Goal: Task Accomplishment & Management: Use online tool/utility

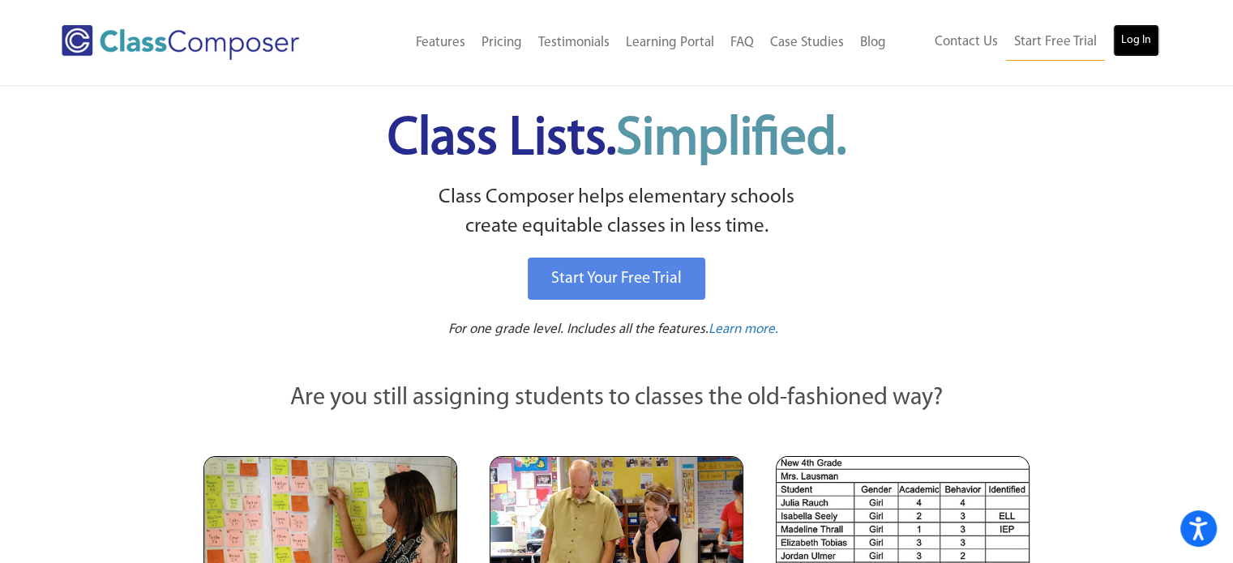
click at [1120, 43] on link "Log In" at bounding box center [1136, 40] width 46 height 32
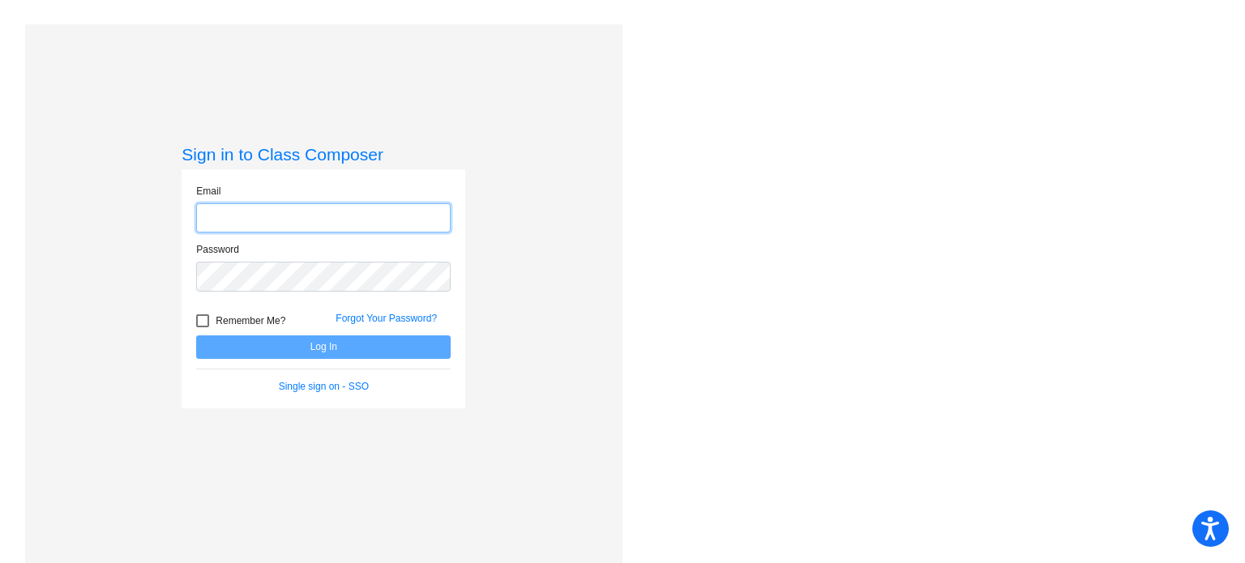
type input "[EMAIL_ADDRESS][DOMAIN_NAME]"
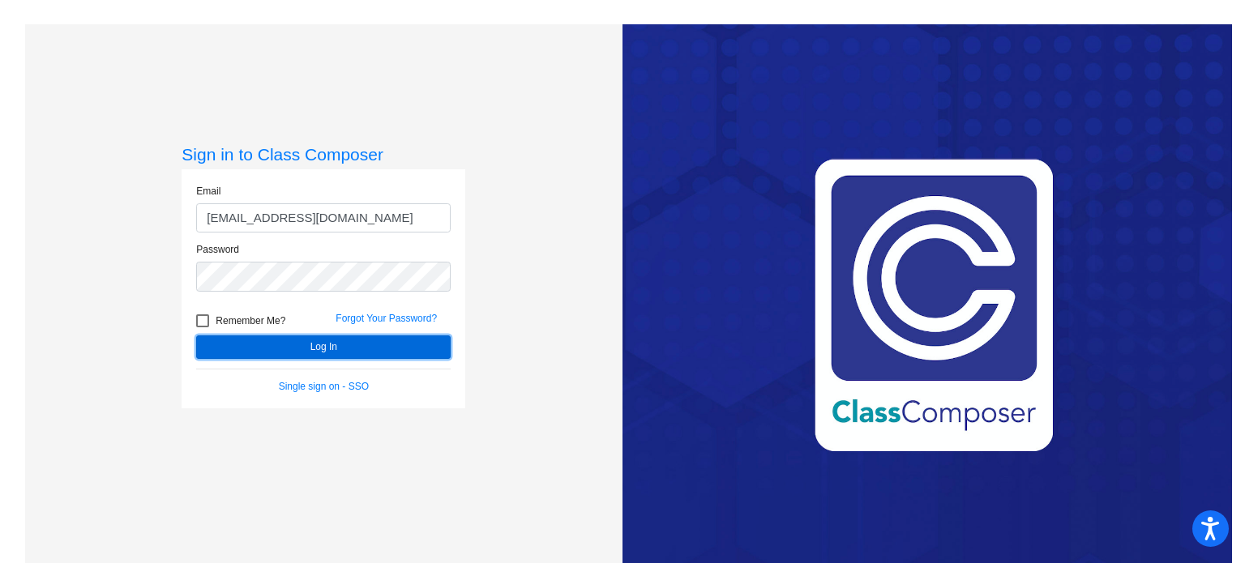
click at [318, 345] on button "Log In" at bounding box center [323, 348] width 255 height 24
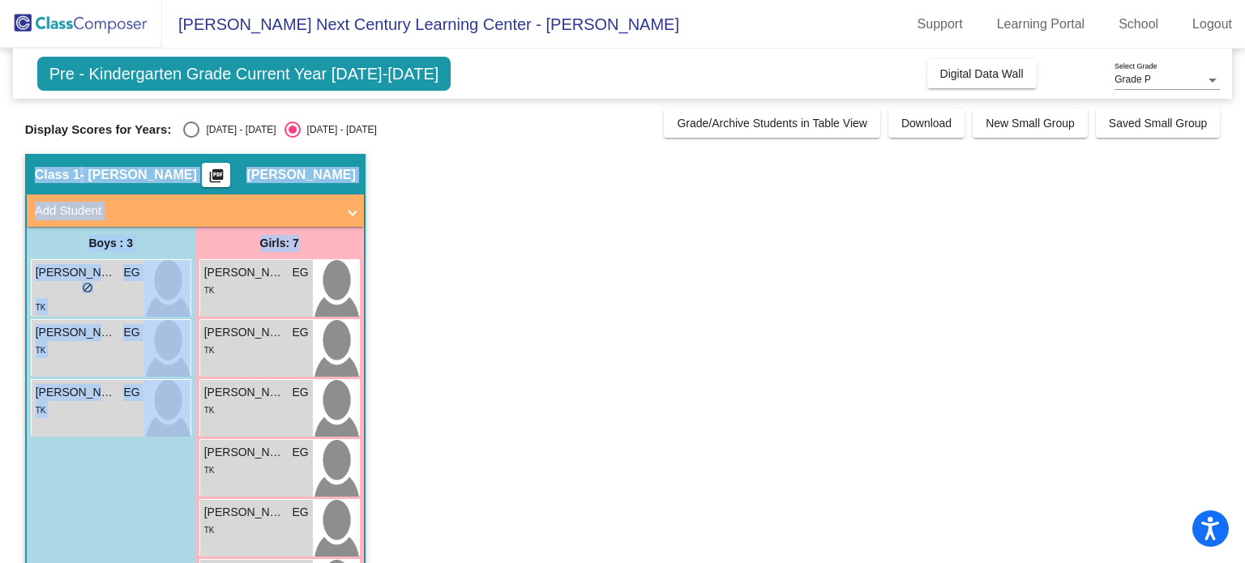
drag, startPoint x: 1236, startPoint y: 108, endPoint x: 1231, endPoint y: 243, distance: 135.5
click at [1231, 243] on mat-sidenav-content "Grade P Select Grade Pre - Kindergarten Grade Current Year [DATE]-[DATE] Add, M…" at bounding box center [622, 306] width 1245 height 515
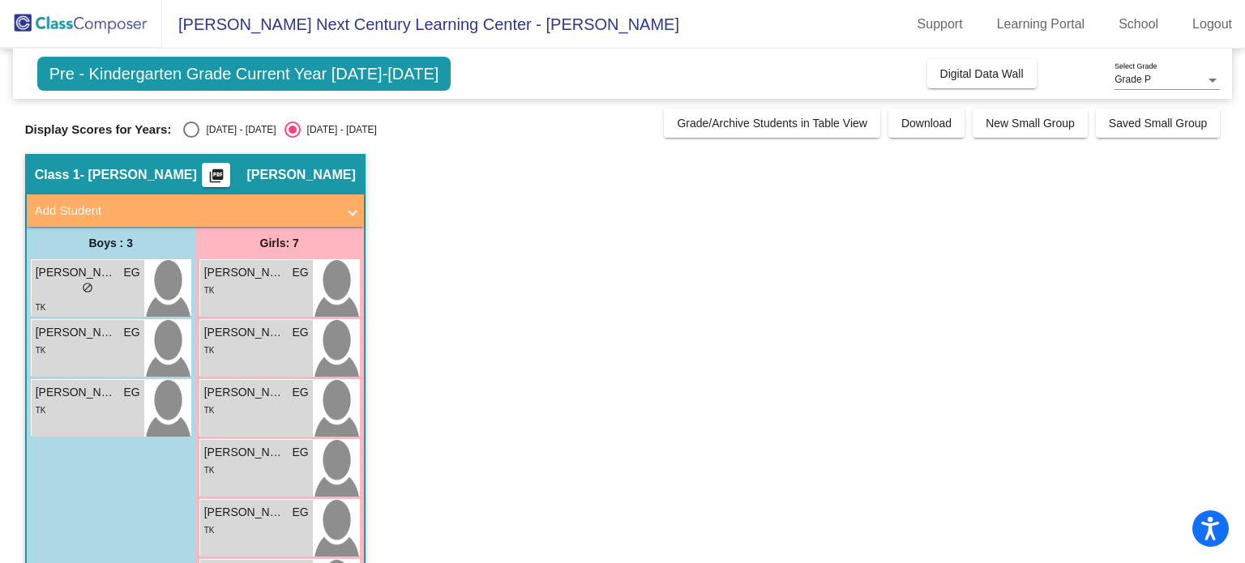
click at [863, 344] on app-classroom "Class 1 - [PERSON_NAME] picture_as_pdf [PERSON_NAME] Add Student First Name Las…" at bounding box center [623, 429] width 1196 height 551
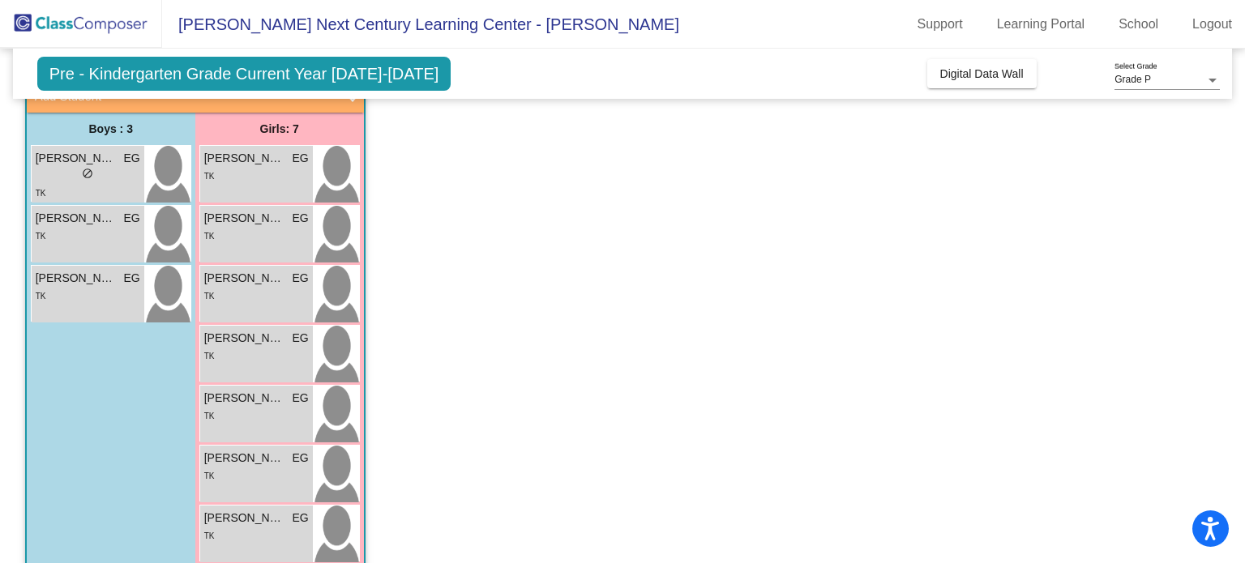
scroll to position [140, 0]
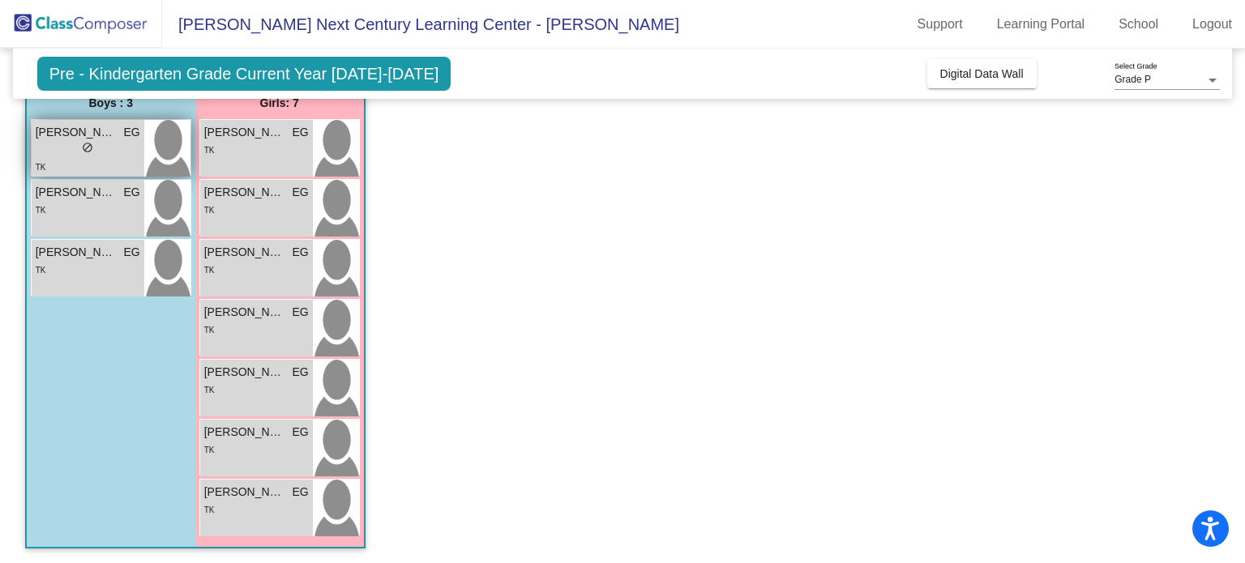
click at [102, 146] on div "lock do_not_disturb_alt" at bounding box center [88, 149] width 105 height 17
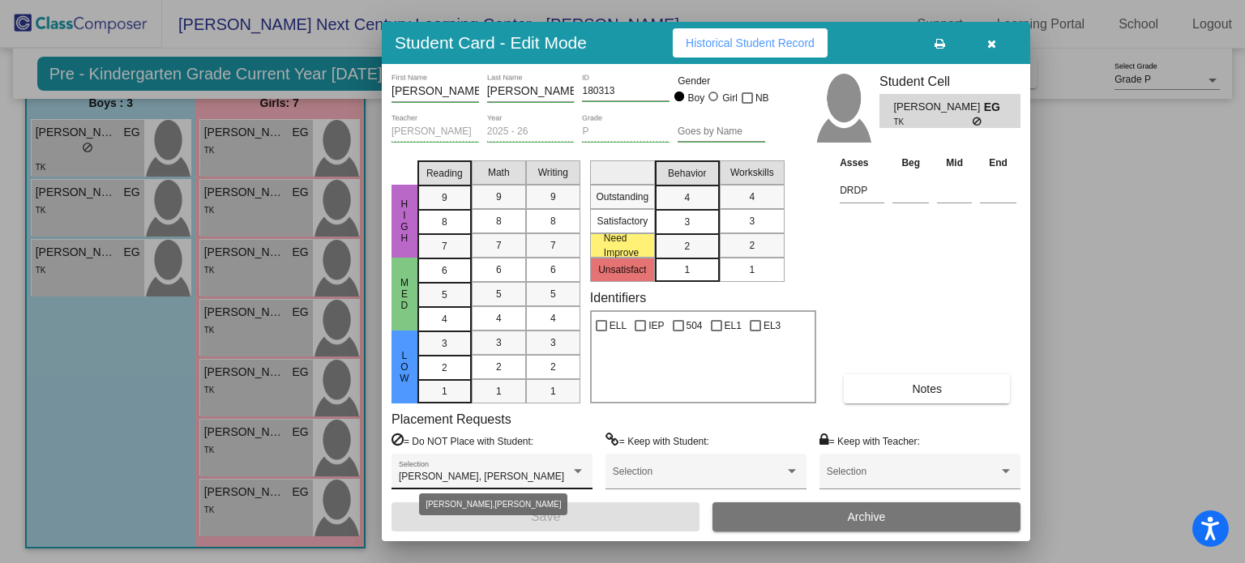
click at [571, 474] on div at bounding box center [578, 471] width 15 height 11
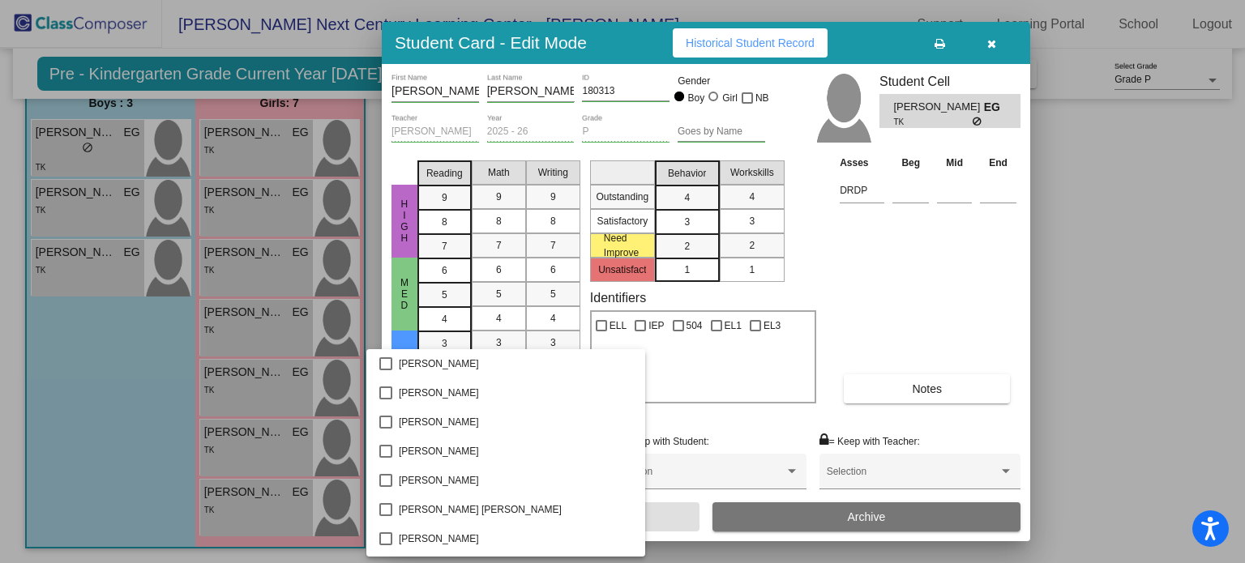
scroll to position [295, 0]
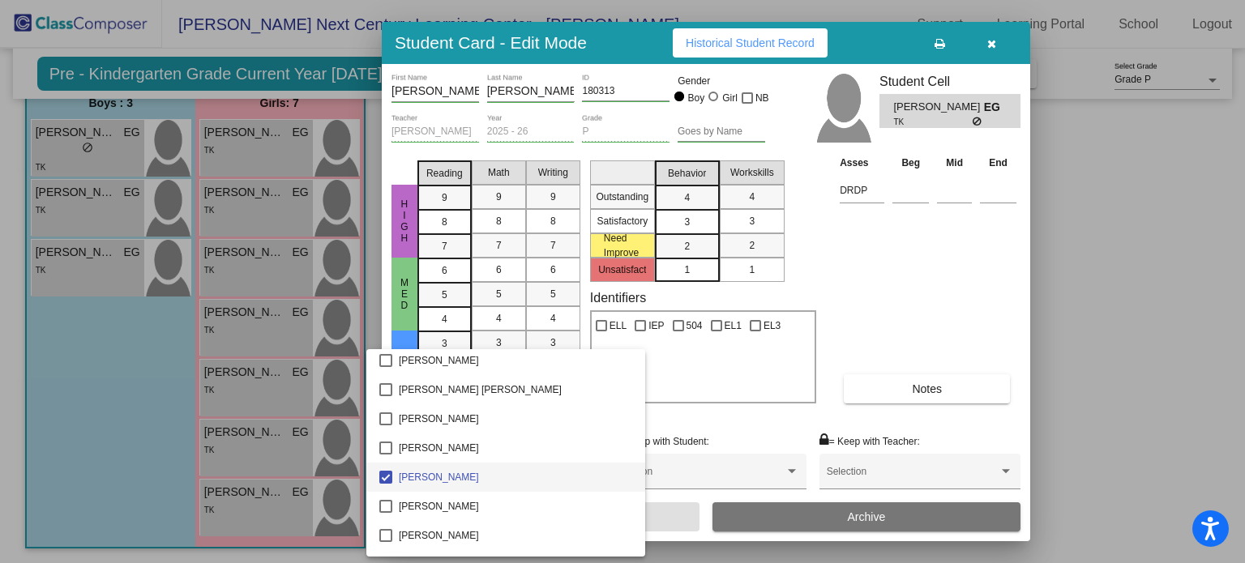
click at [879, 269] on div at bounding box center [622, 281] width 1245 height 563
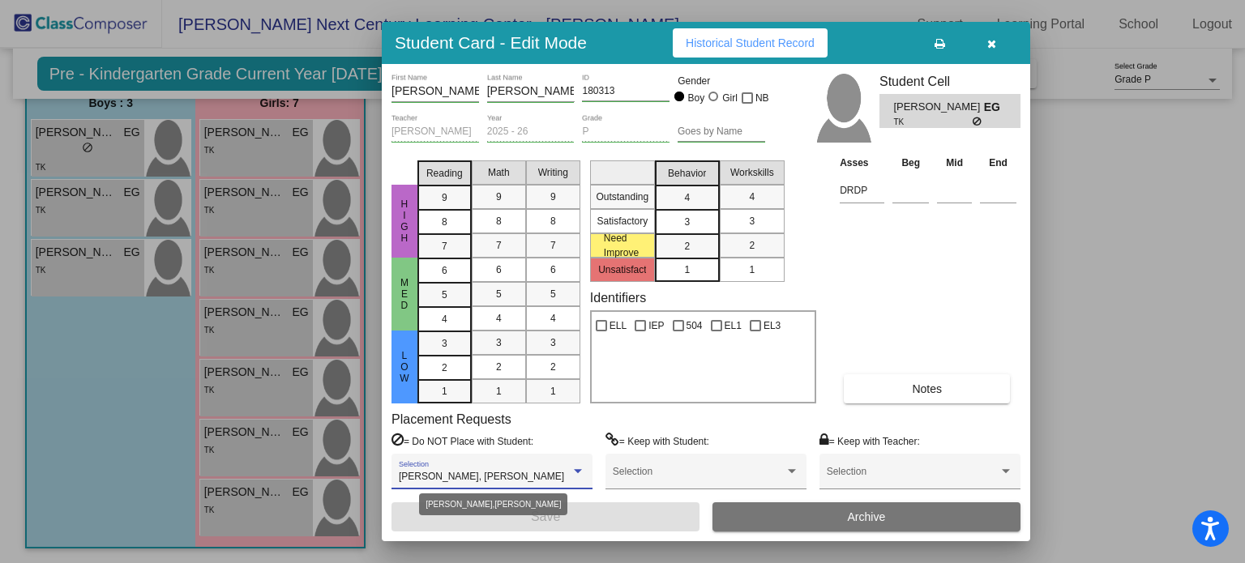
click at [572, 473] on div at bounding box center [578, 471] width 15 height 11
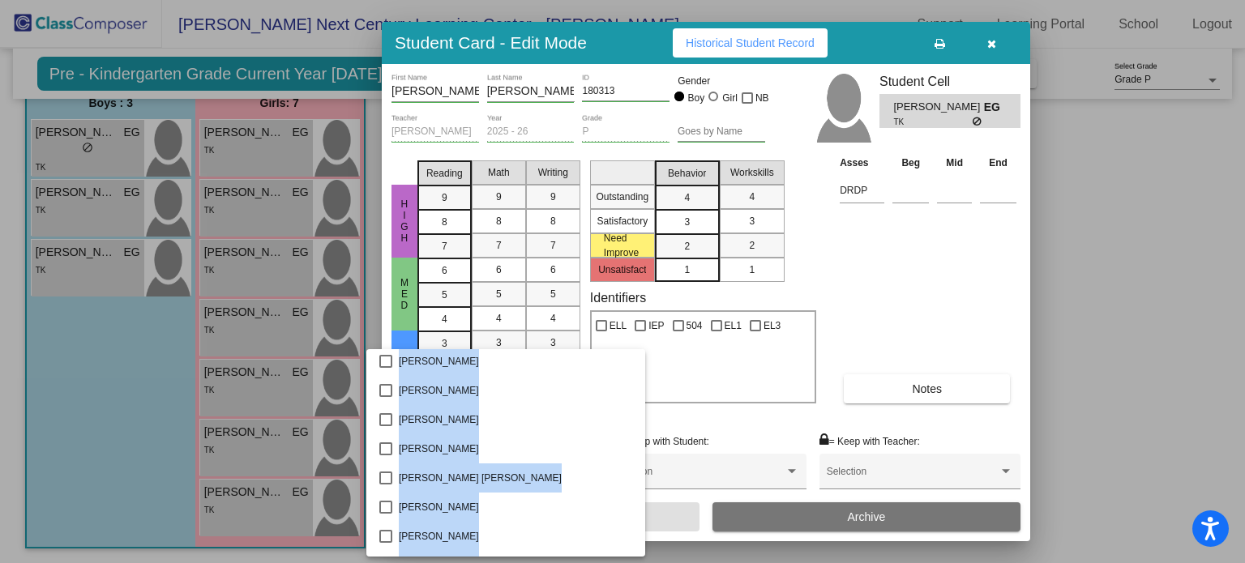
scroll to position [0, 0]
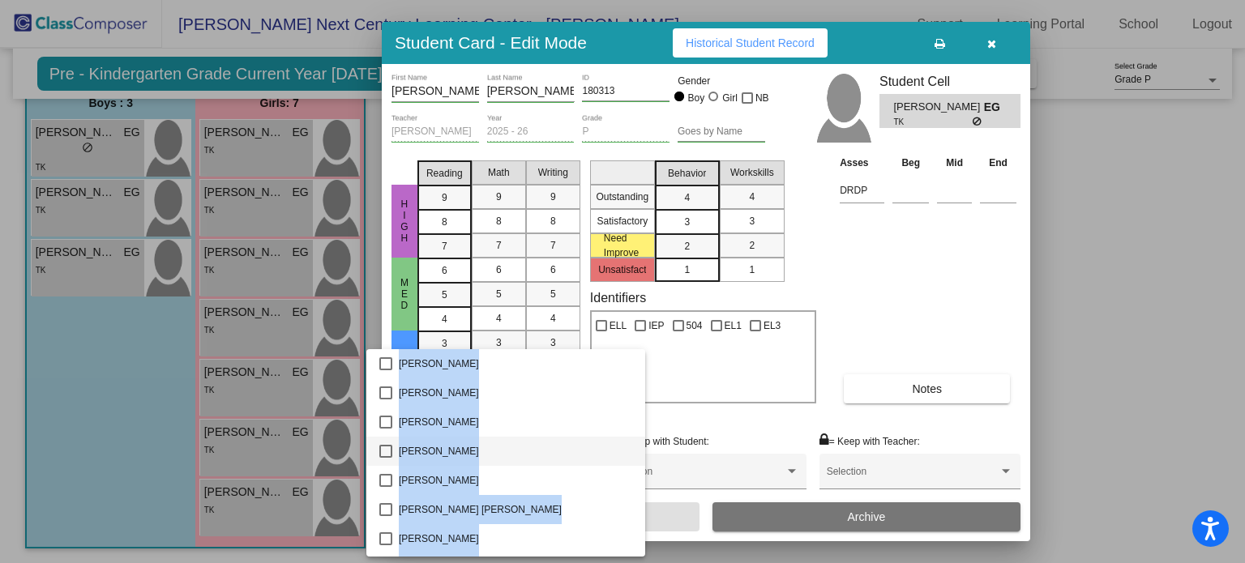
drag, startPoint x: 597, startPoint y: 391, endPoint x: 589, endPoint y: 443, distance: 52.5
click at [589, 443] on div "Abigail Aguirre Aiden Roque Aislinn Toriz Alan Hernandez Rodriguez Alexander Ru…" at bounding box center [505, 453] width 279 height 208
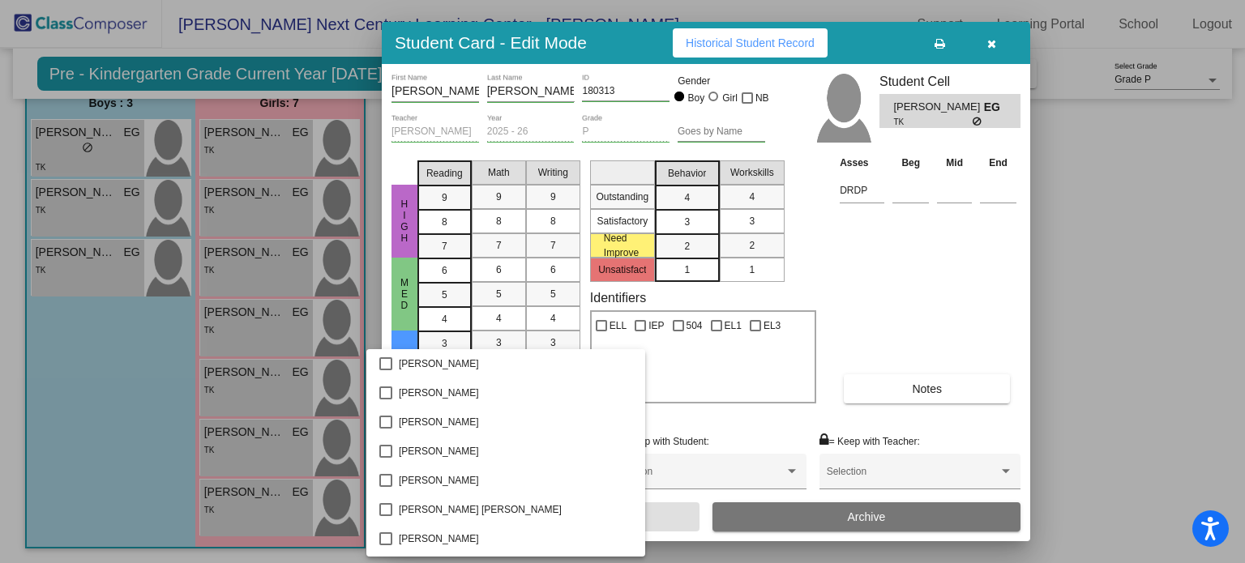
click at [937, 238] on div at bounding box center [622, 281] width 1245 height 563
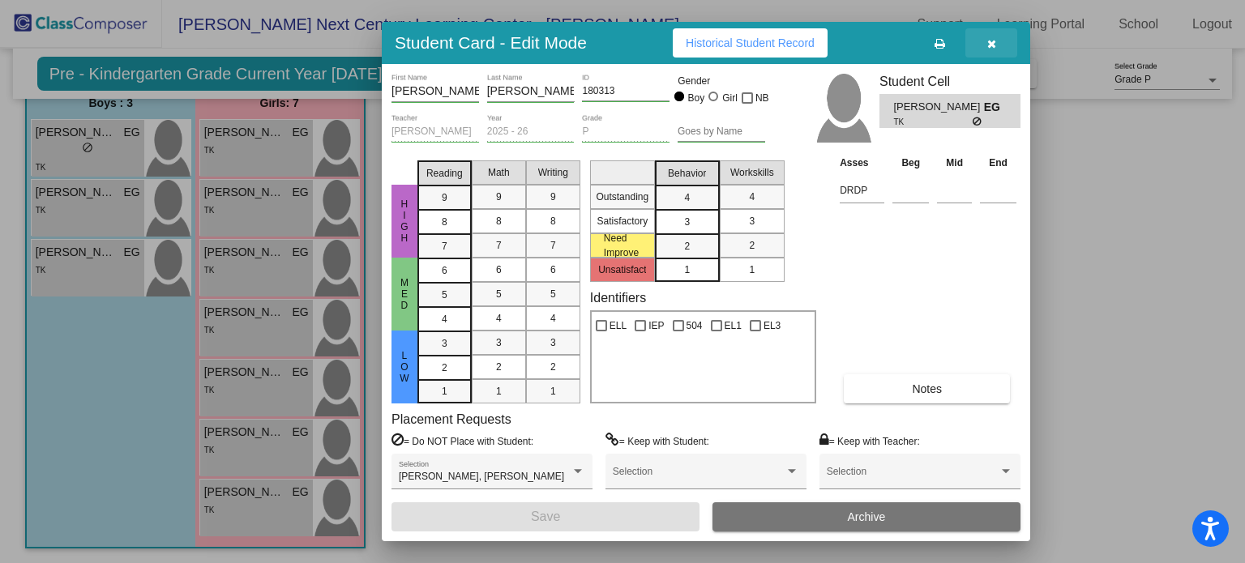
click at [995, 49] on icon "button" at bounding box center [991, 43] width 9 height 11
